Goal: Task Accomplishment & Management: Manage account settings

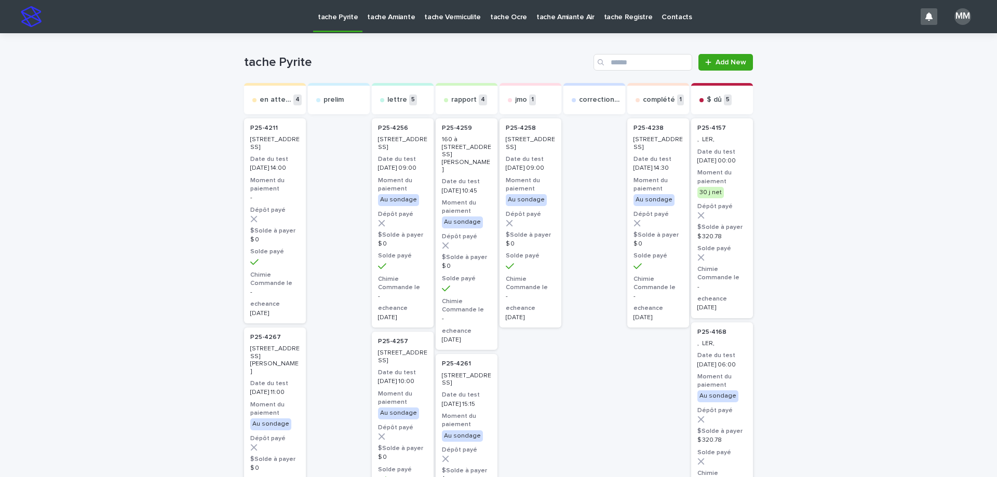
click at [388, 20] on p "tache Amiante" at bounding box center [391, 11] width 48 height 22
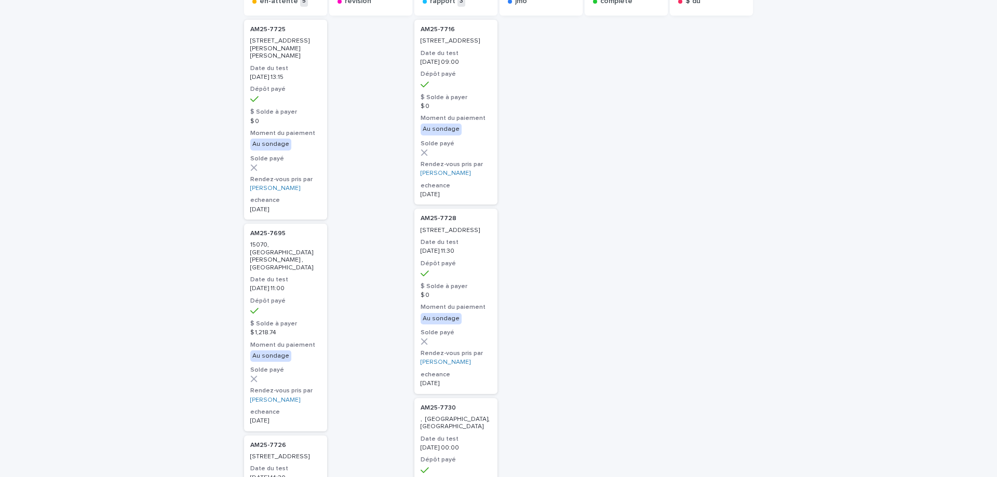
scroll to position [52, 0]
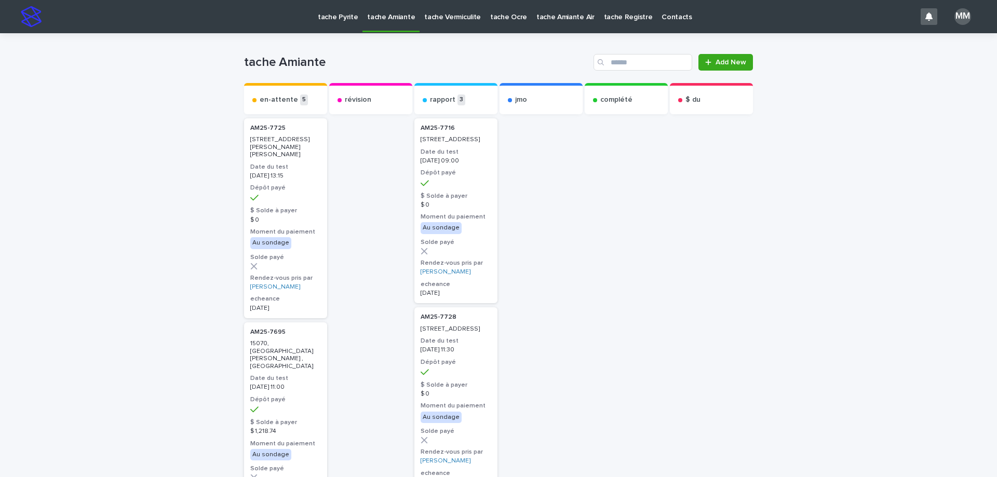
click at [433, 17] on p "tache Vermiculite" at bounding box center [452, 11] width 57 height 22
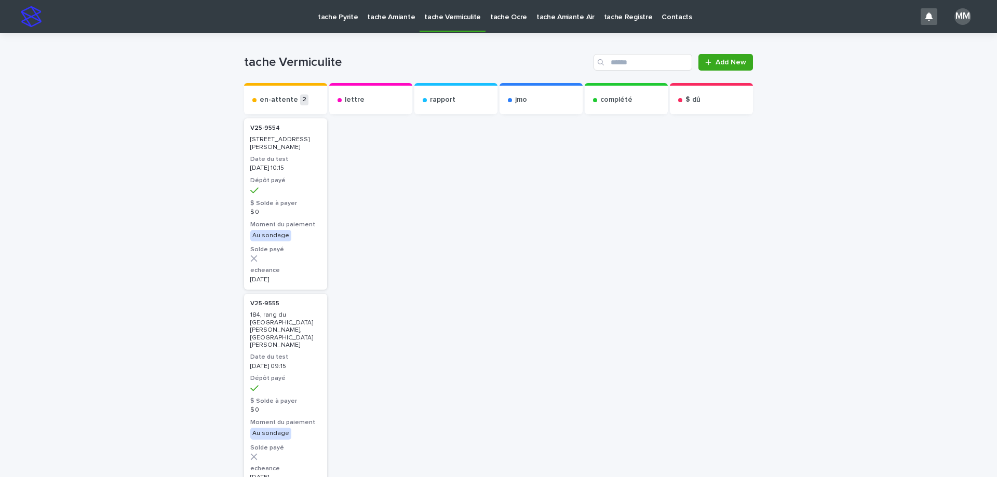
click at [356, 11] on div "tache Pyrite" at bounding box center [337, 11] width 49 height 22
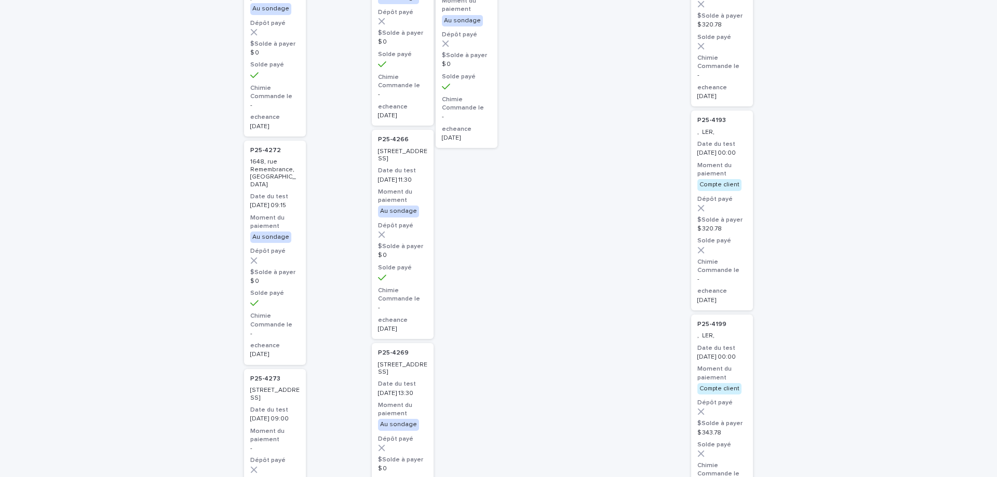
scroll to position [52, 0]
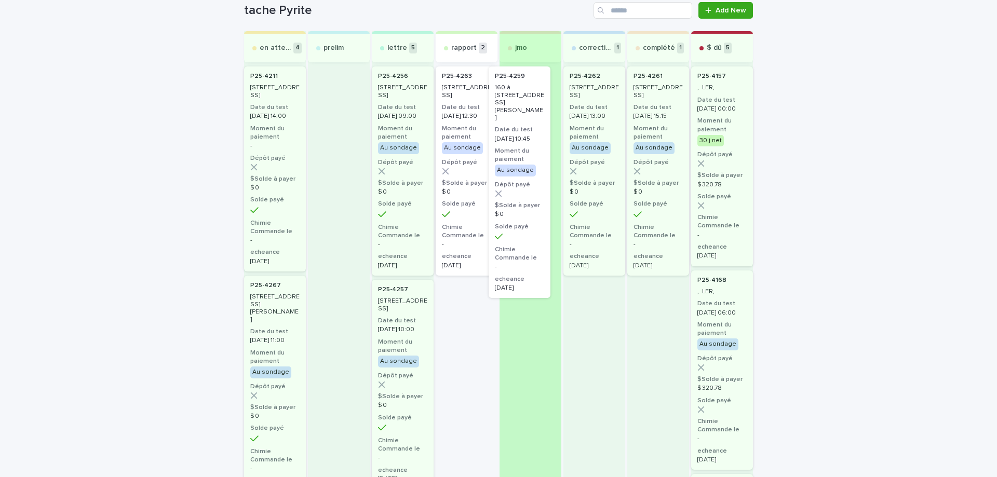
drag, startPoint x: 454, startPoint y: 89, endPoint x: 515, endPoint y: 90, distance: 61.3
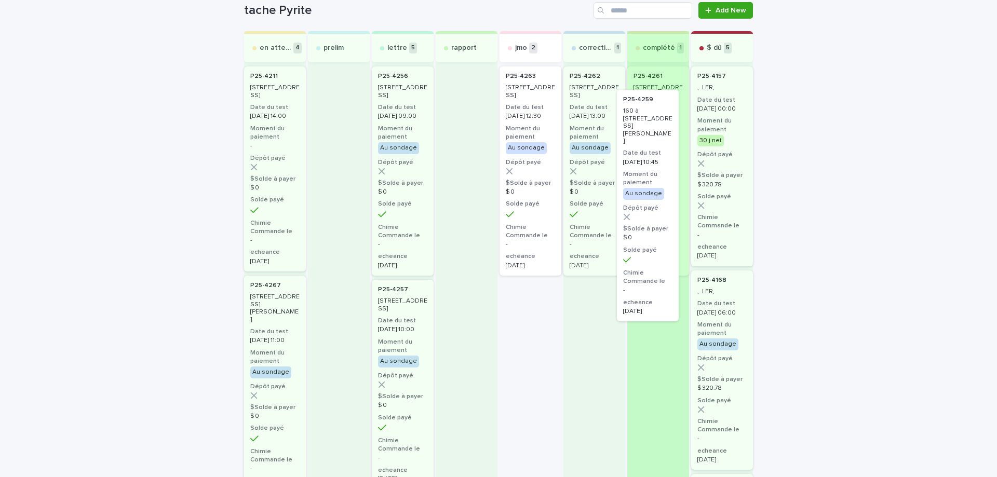
drag, startPoint x: 512, startPoint y: 116, endPoint x: 637, endPoint y: 140, distance: 126.9
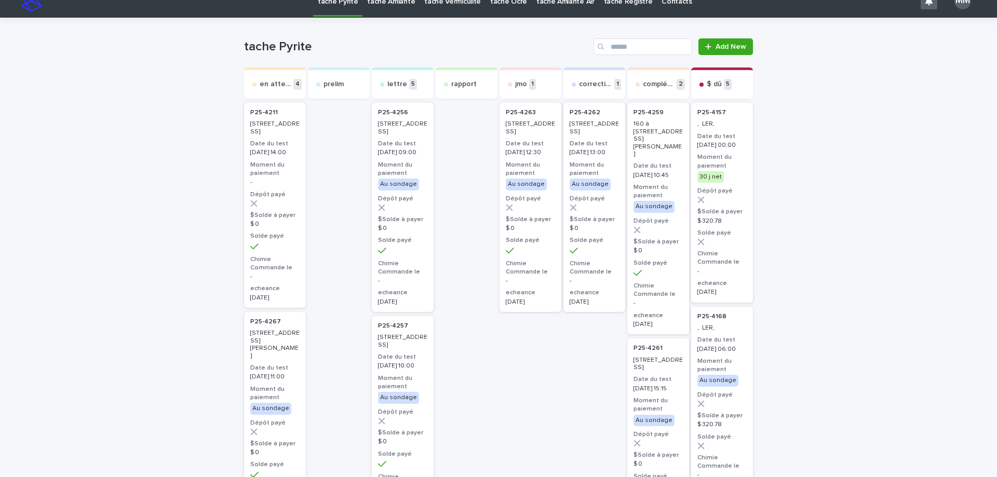
scroll to position [0, 0]
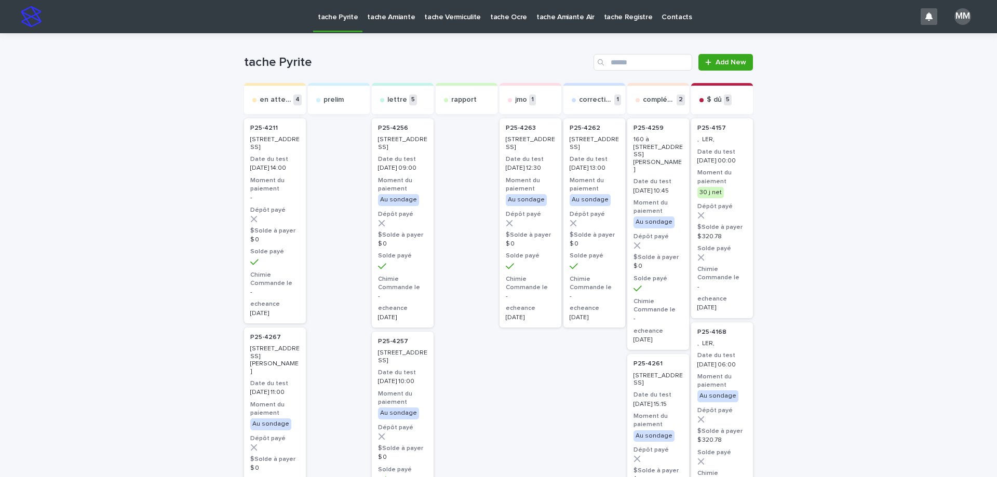
click at [387, 16] on p "tache Amiante" at bounding box center [391, 11] width 48 height 22
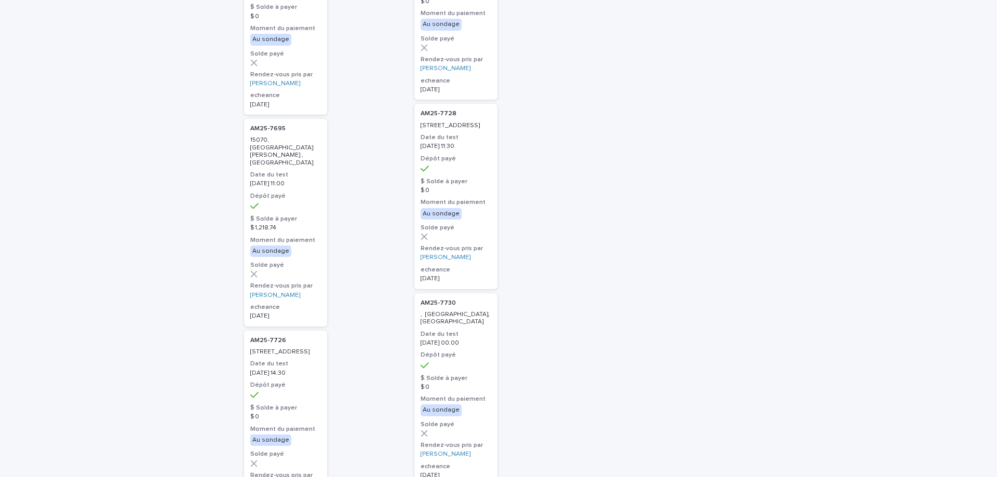
scroll to position [208, 0]
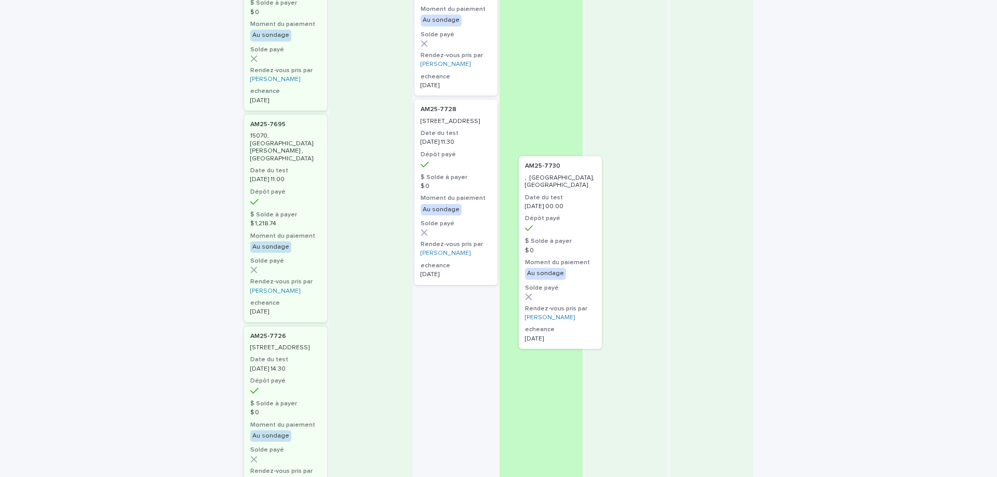
drag, startPoint x: 466, startPoint y: 374, endPoint x: 581, endPoint y: 198, distance: 210.4
click at [581, 199] on div "en-attente 5 AM25-7725 [STREET_ADDRESS][PERSON_NAME][PERSON_NAME] Date du test …" at bounding box center [498, 412] width 509 height 1074
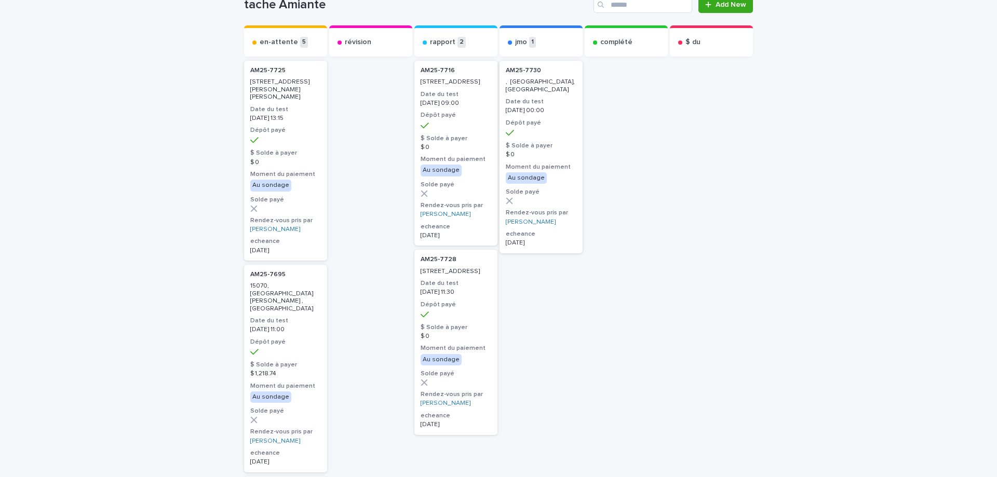
scroll to position [0, 0]
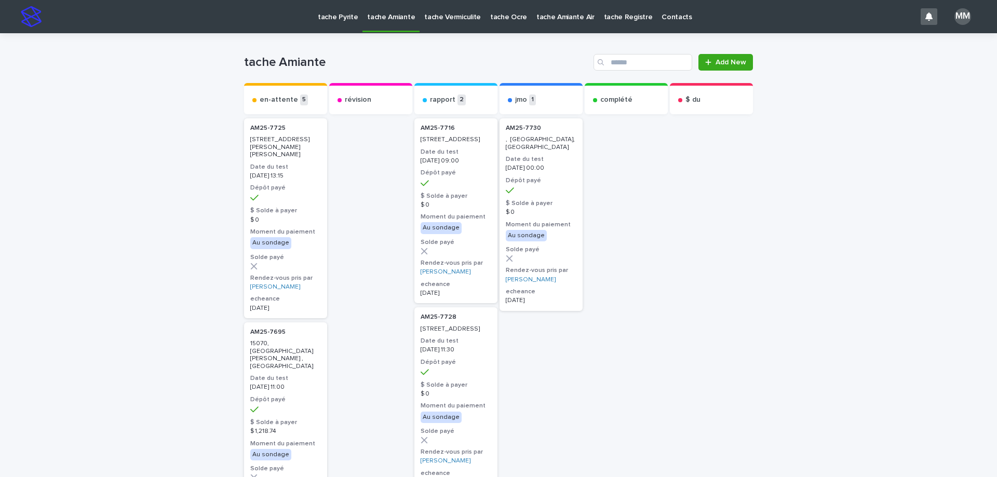
click at [549, 166] on p "[DATE] 00:00" at bounding box center [541, 168] width 71 height 7
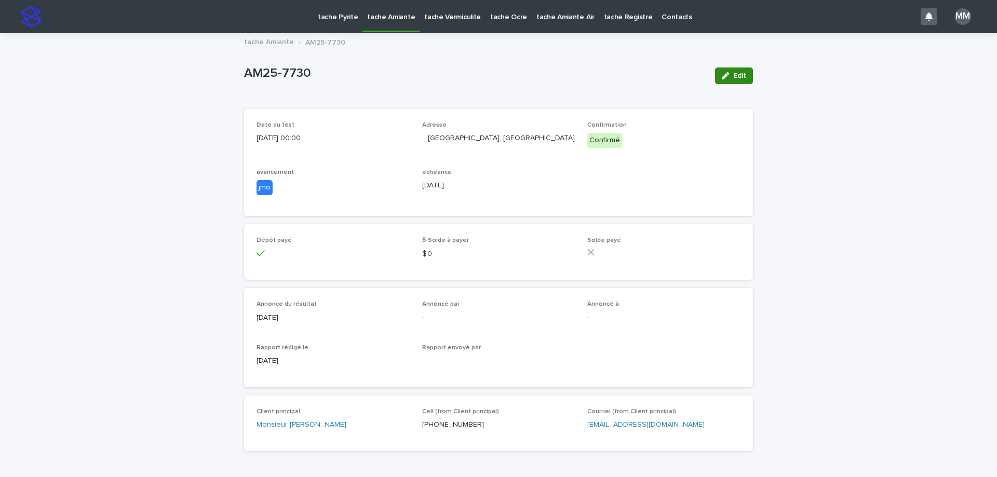
click at [733, 75] on span "Edit" at bounding box center [739, 75] width 13 height 7
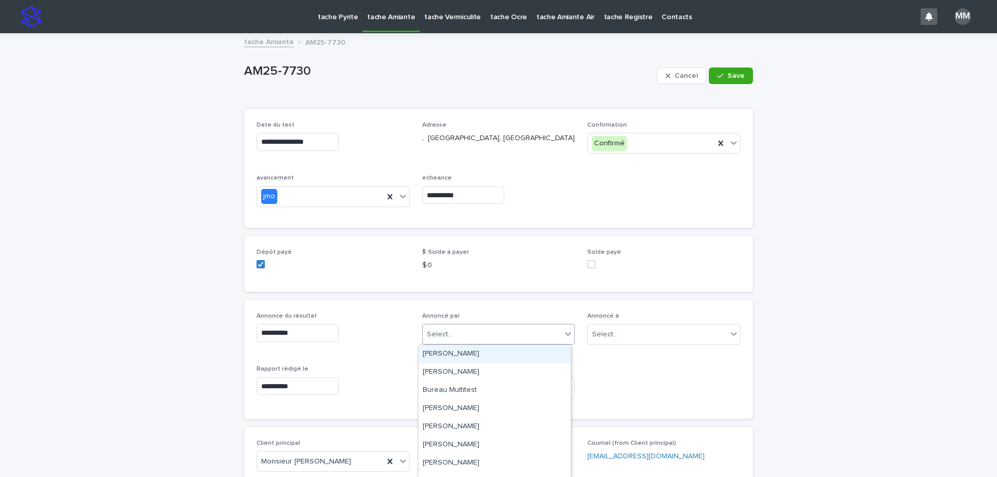
click at [454, 332] on input "text" at bounding box center [454, 334] width 1 height 9
type input "*******"
click at [465, 354] on div "[PERSON_NAME]" at bounding box center [494, 354] width 152 height 18
click at [640, 388] on div "**********" at bounding box center [498, 360] width 484 height 94
click at [621, 392] on div "**********" at bounding box center [498, 360] width 484 height 94
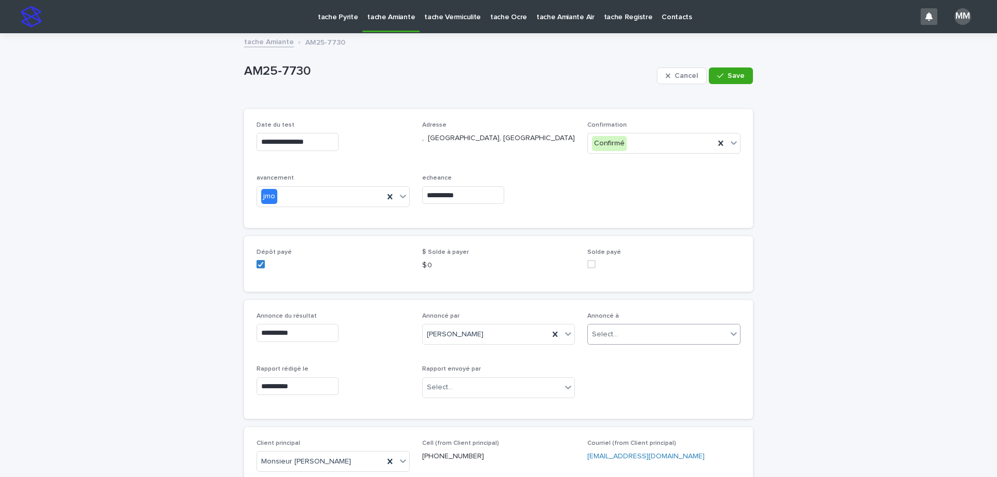
click at [641, 340] on div "Select..." at bounding box center [657, 334] width 139 height 17
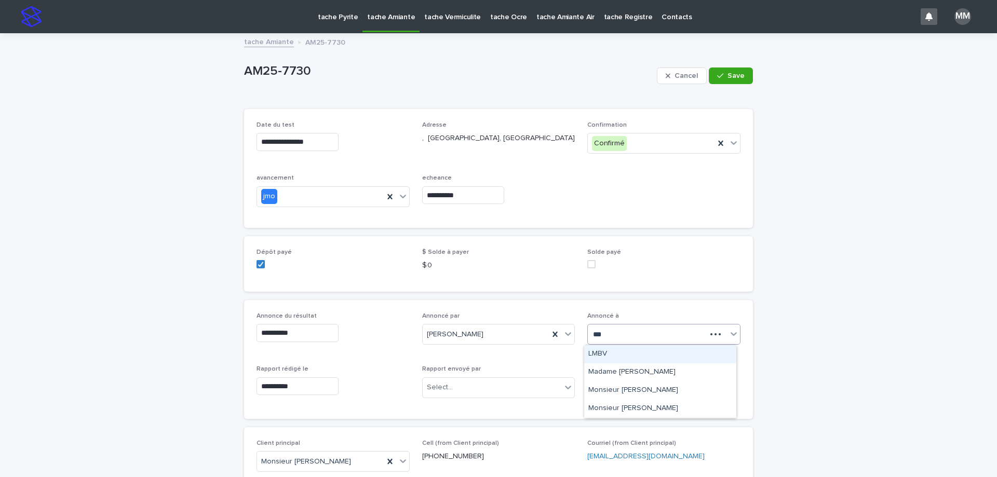
type input "****"
click at [661, 361] on div "LMBV" at bounding box center [660, 354] width 152 height 18
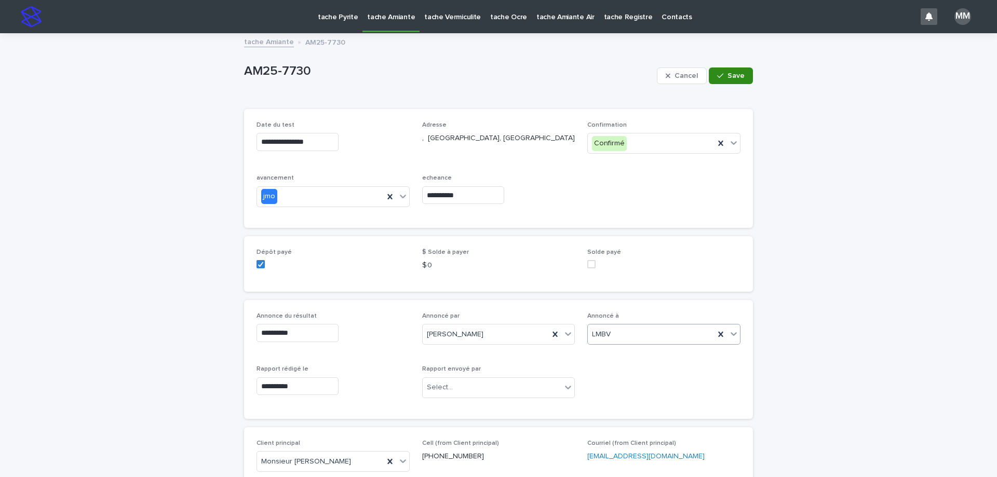
click at [722, 69] on button "Save" at bounding box center [731, 75] width 44 height 17
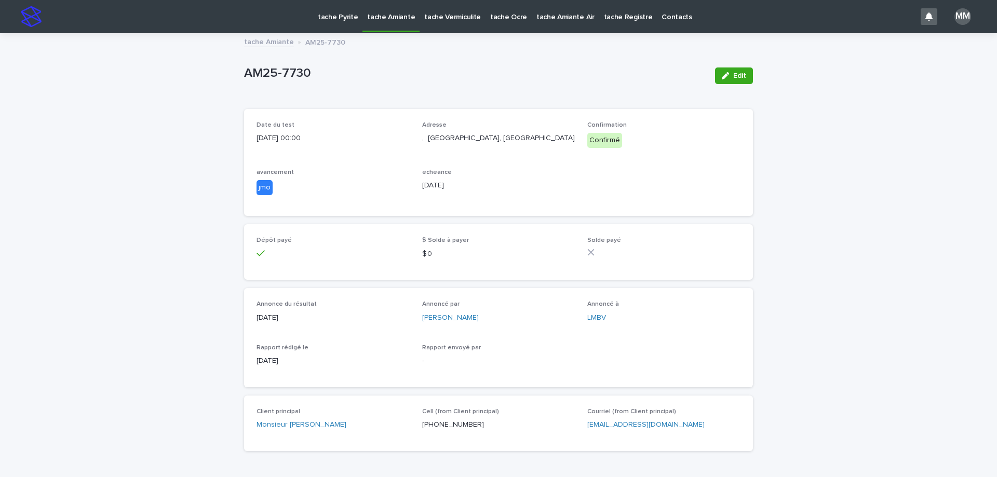
click at [280, 45] on link "tache Amiante" at bounding box center [269, 41] width 50 height 12
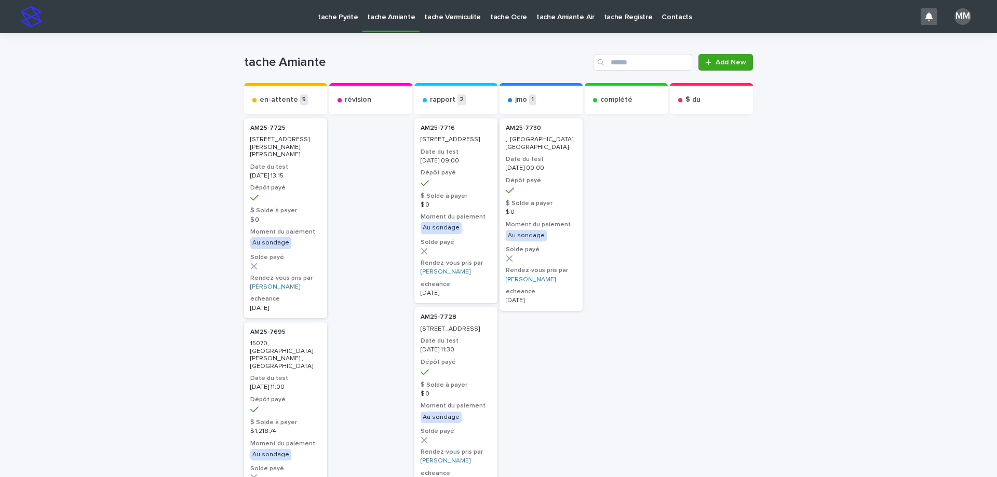
click at [530, 153] on div "AM25-7730 , [GEOGRAPHIC_DATA], [GEOGRAPHIC_DATA] Date du test [DATE] 00:00 Dépô…" at bounding box center [540, 214] width 83 height 193
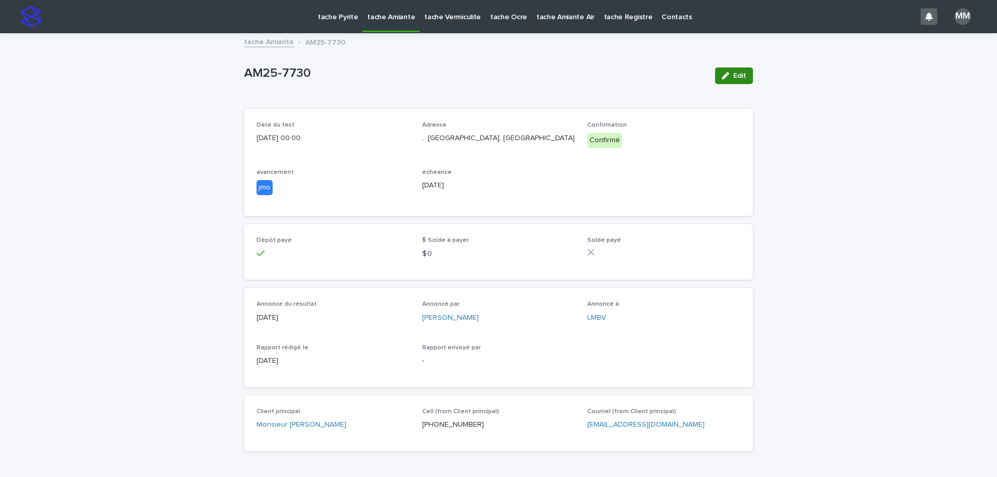
click at [724, 76] on icon "button" at bounding box center [725, 75] width 7 height 7
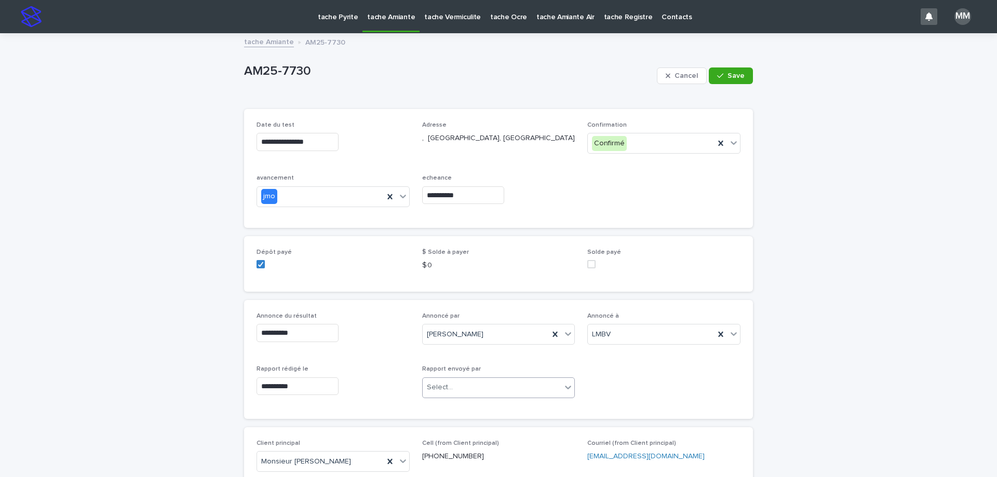
click at [477, 387] on div "Select..." at bounding box center [492, 387] width 139 height 17
type input "**"
click at [485, 410] on div "[PERSON_NAME]" at bounding box center [494, 408] width 152 height 18
click at [750, 44] on div "tache Amiante AM25-7730" at bounding box center [498, 42] width 519 height 15
click at [739, 73] on span "Save" at bounding box center [735, 75] width 17 height 7
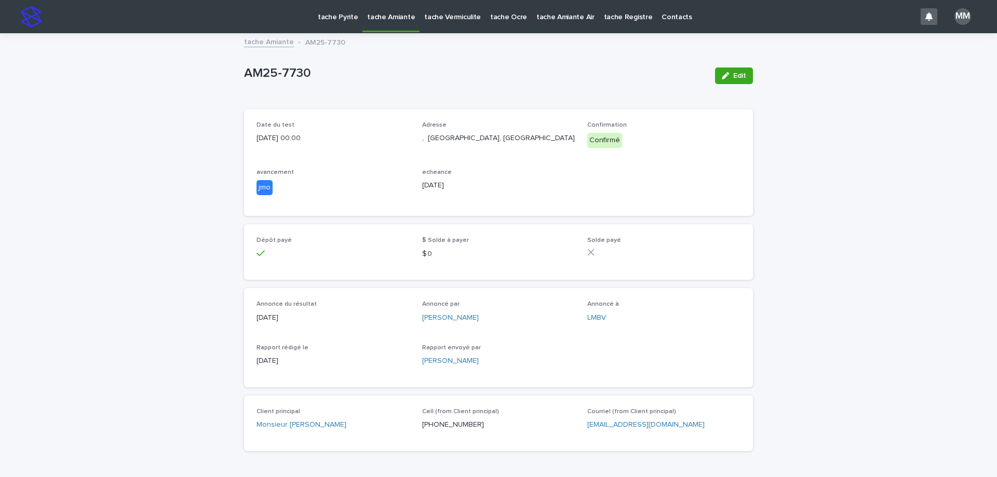
drag, startPoint x: 728, startPoint y: 73, endPoint x: 648, endPoint y: 119, distance: 92.8
click at [729, 73] on button "Edit" at bounding box center [734, 75] width 38 height 17
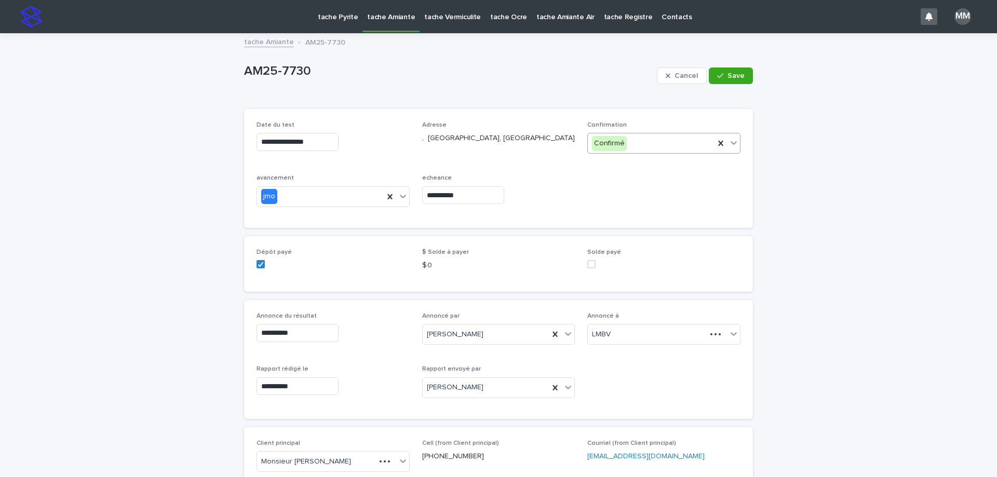
drag, startPoint x: 640, startPoint y: 143, endPoint x: 643, endPoint y: 151, distance: 7.7
click at [641, 143] on div "Confirmé" at bounding box center [651, 143] width 127 height 17
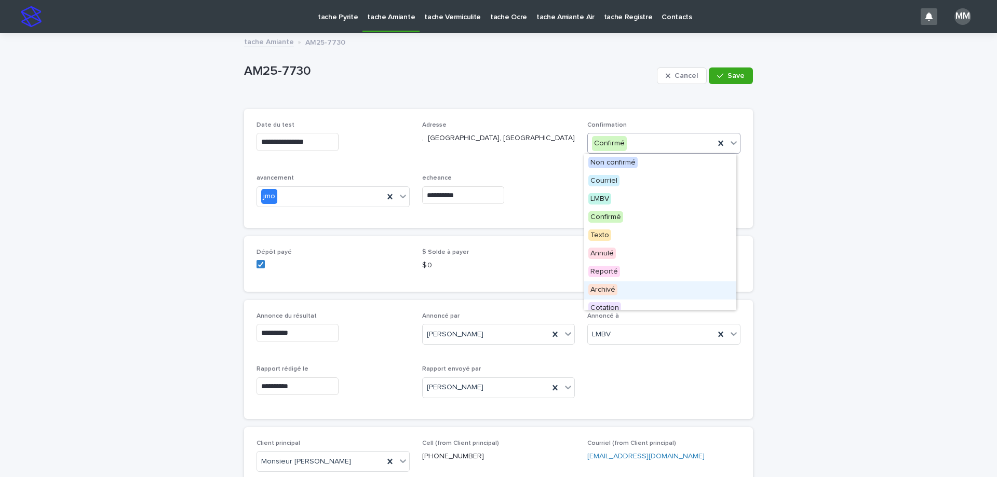
click at [622, 286] on div "Archivé" at bounding box center [660, 290] width 152 height 18
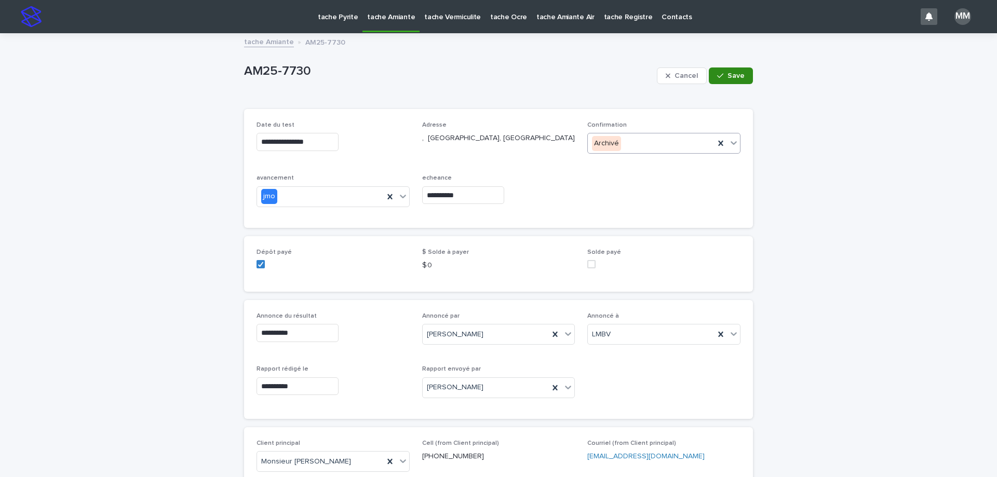
click at [735, 71] on button "Save" at bounding box center [731, 75] width 44 height 17
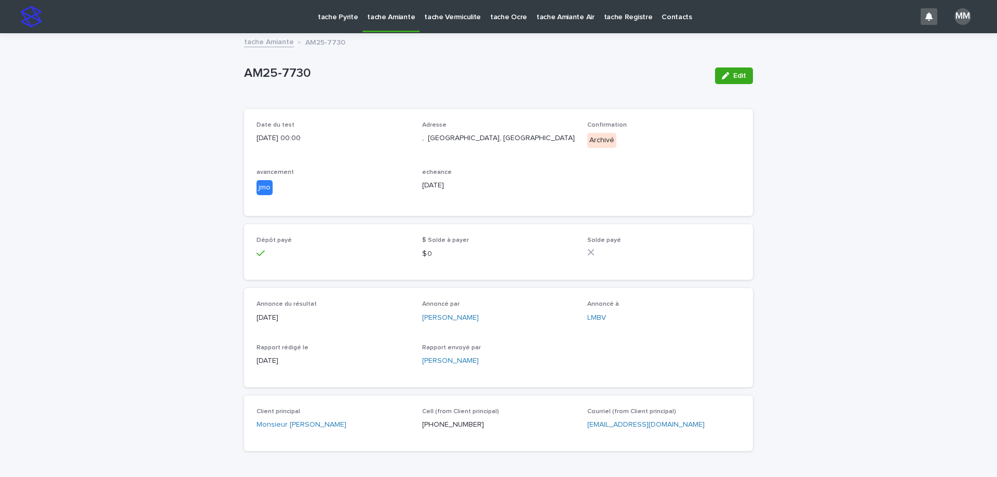
click at [281, 45] on link "tache Amiante" at bounding box center [269, 41] width 50 height 12
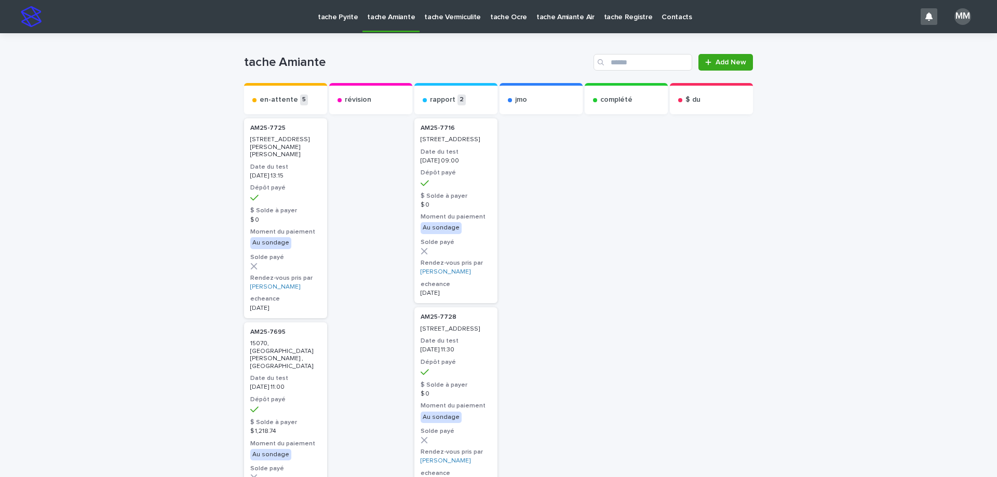
click at [438, 17] on p "tache Vermiculite" at bounding box center [452, 11] width 57 height 22
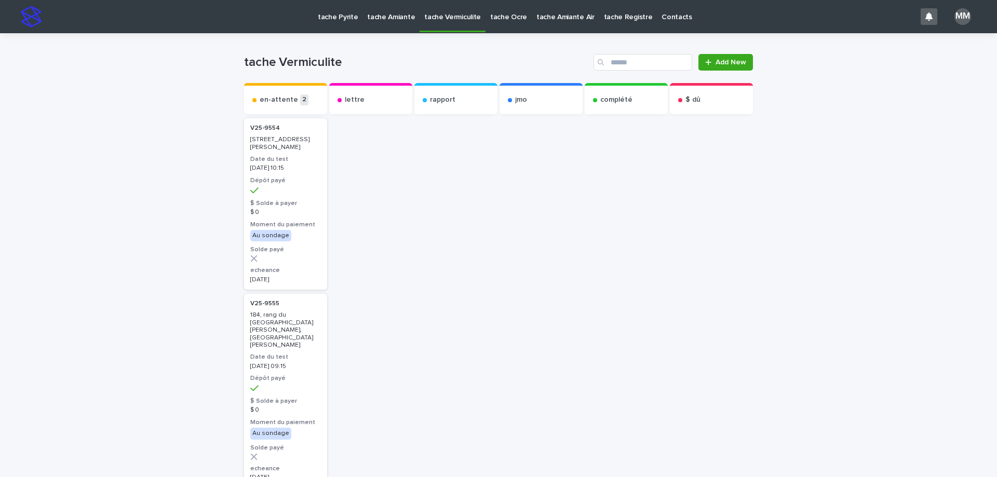
click at [385, 19] on p "tache Amiante" at bounding box center [391, 11] width 48 height 22
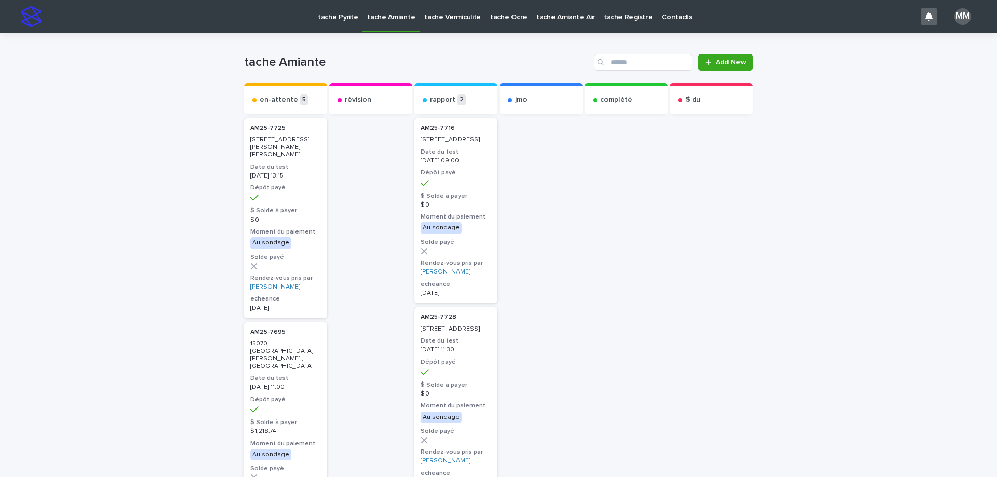
click at [335, 13] on p "tache Pyrite" at bounding box center [338, 11] width 40 height 22
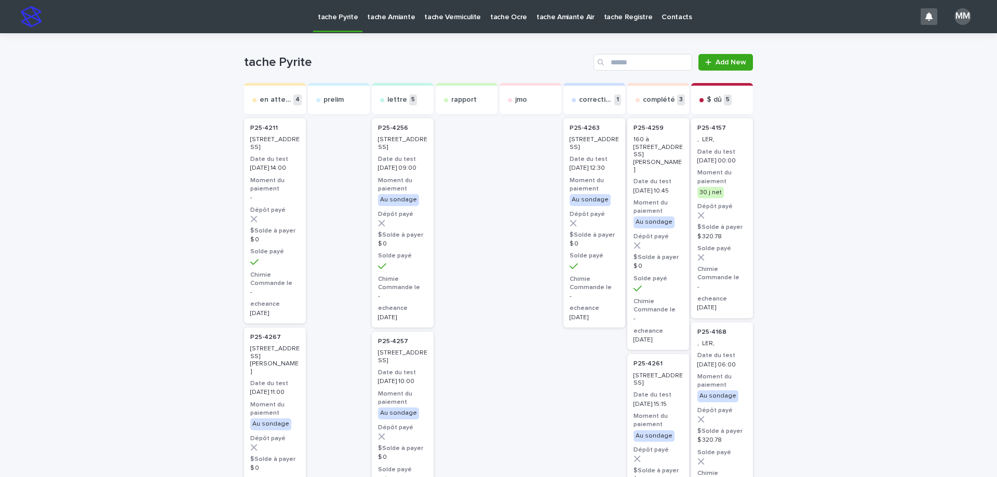
click at [389, 21] on p "tache Amiante" at bounding box center [391, 11] width 48 height 22
